Goal: Communication & Community: Connect with others

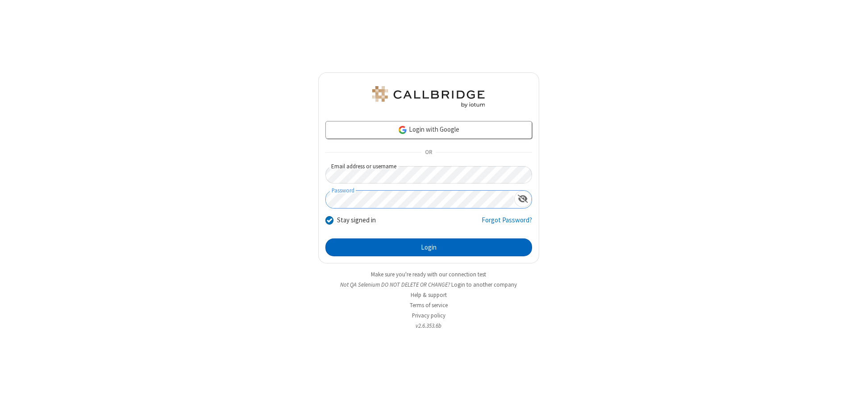
click at [429, 247] on button "Login" at bounding box center [429, 247] width 207 height 18
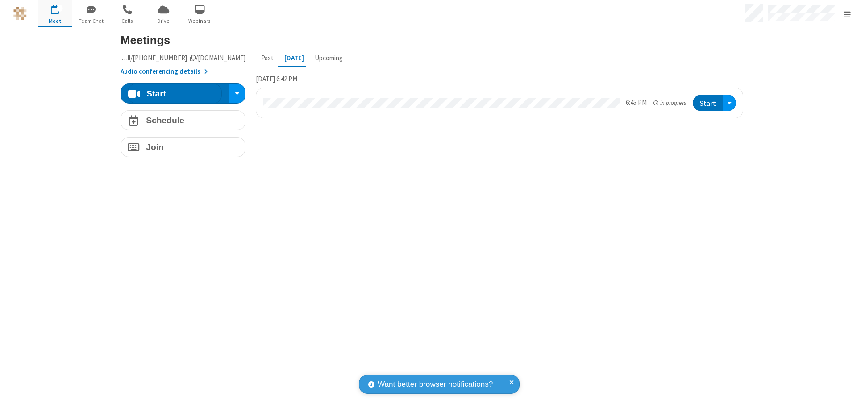
click at [91, 9] on span "button" at bounding box center [91, 9] width 33 height 15
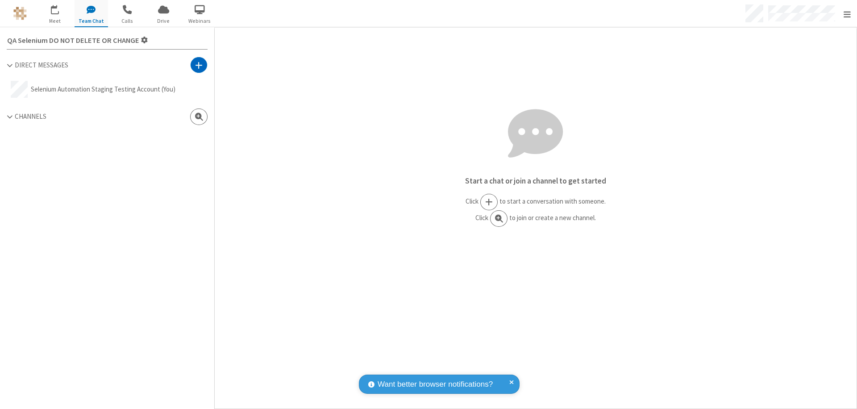
click at [197, 65] on span at bounding box center [199, 65] width 8 height 9
